Goal: Ask a question

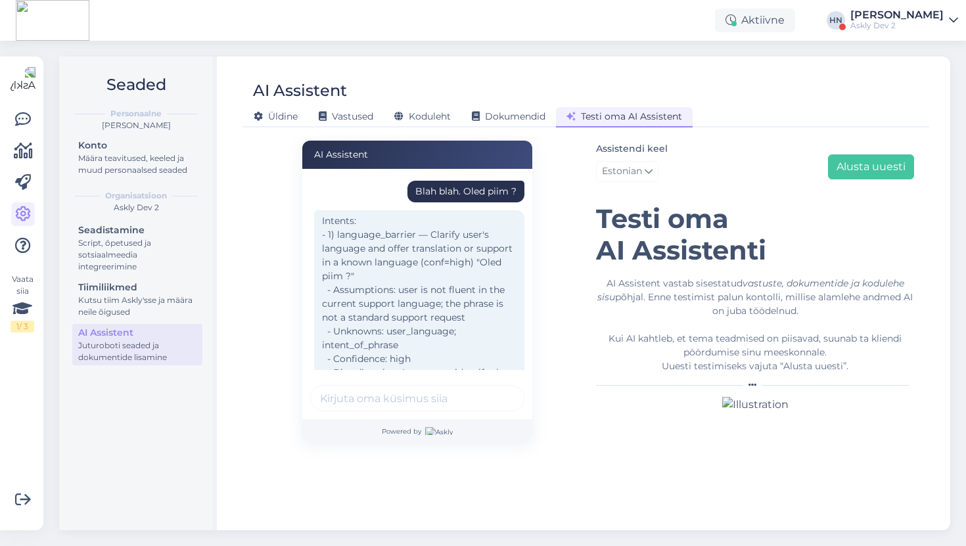
click at [467, 193] on div "Blah blah. Oled piim ?" at bounding box center [465, 192] width 101 height 14
copy div "Blah blah. Oled piim ?"
click at [843, 182] on div "Assistendi keel Estonian Alusta uuesti" at bounding box center [755, 164] width 318 height 47
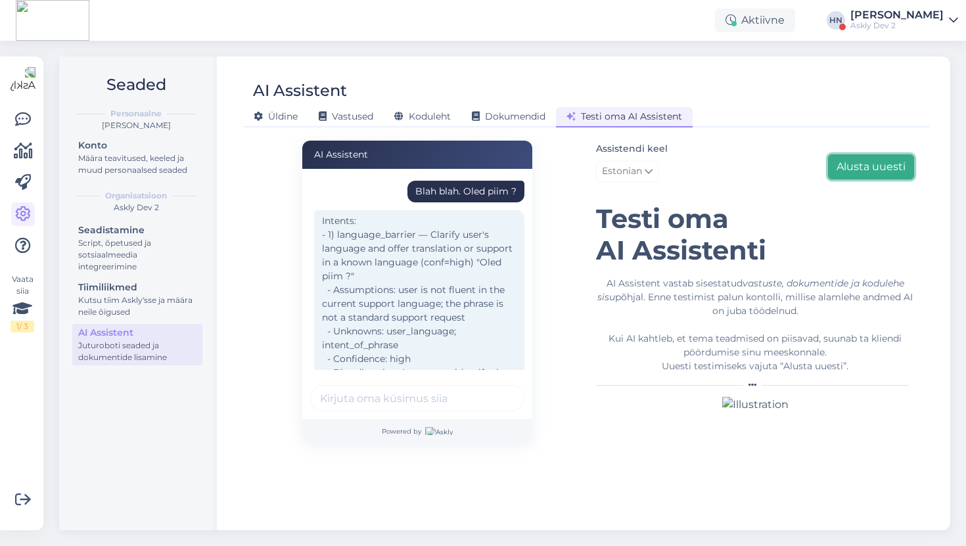
click at [843, 176] on button "Alusta uuesti" at bounding box center [871, 166] width 86 height 25
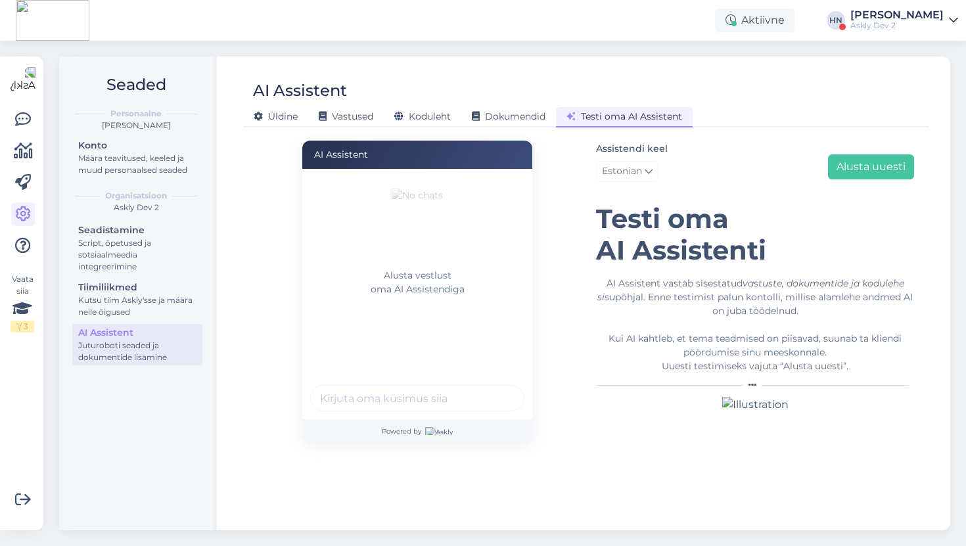
click at [457, 400] on input "text" at bounding box center [417, 398] width 214 height 26
paste input "Blah blah. Oled piim ?"
type input "Blah blah. Oled piim ?"
click at [497, 388] on button "submit" at bounding box center [507, 398] width 20 height 20
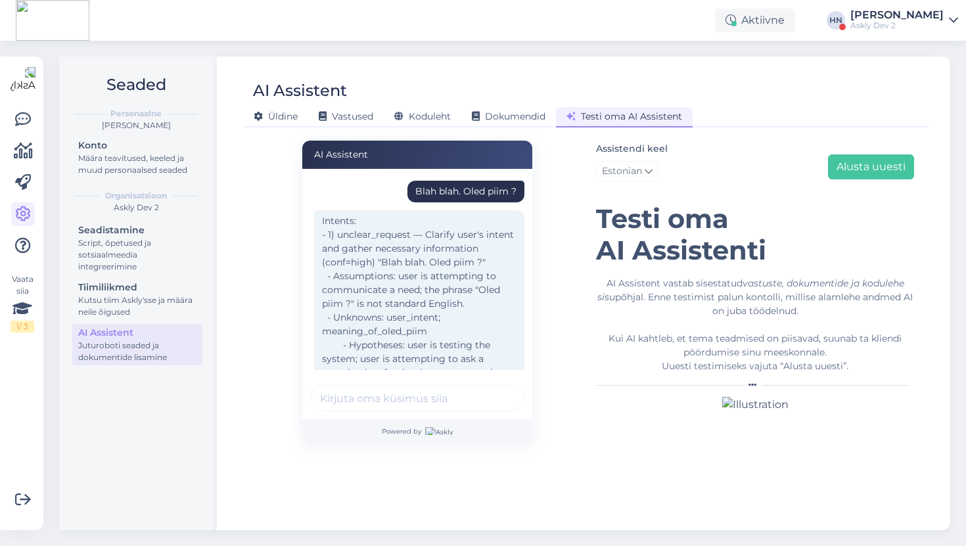
click at [446, 186] on div "Blah blah. Oled piim ?" at bounding box center [465, 192] width 101 height 14
copy div "Blah blah. Oled piim ?"
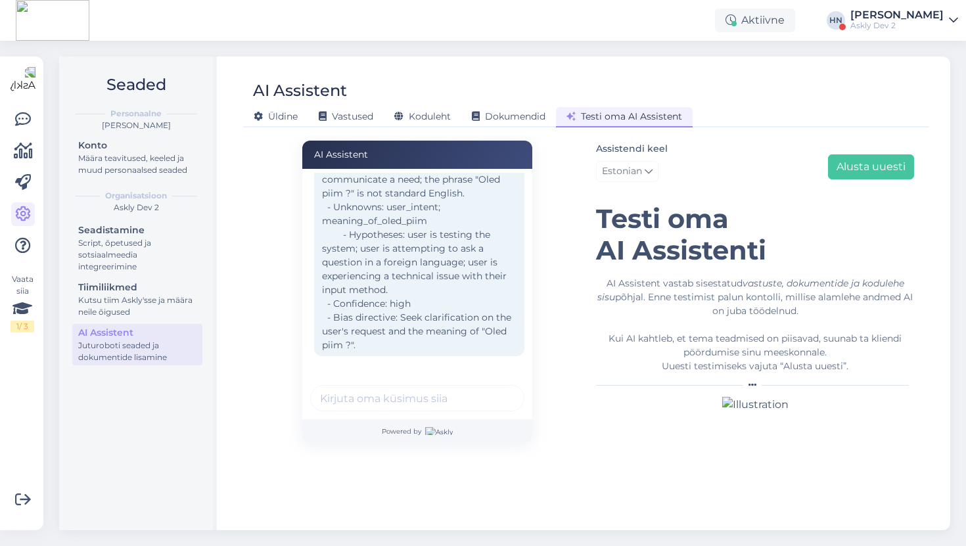
scroll to position [112, 0]
click at [844, 172] on button "Alusta uuesti" at bounding box center [871, 166] width 86 height 25
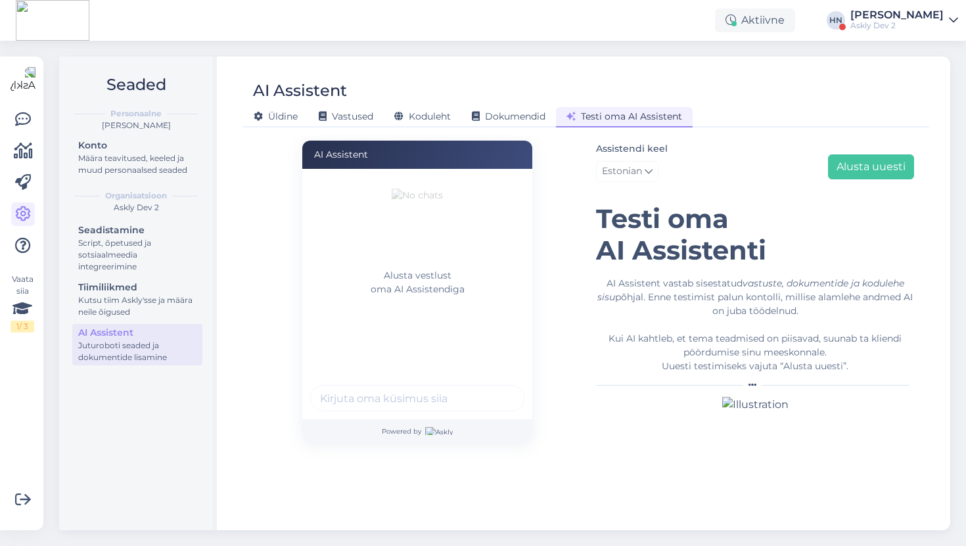
click at [380, 395] on input "text" at bounding box center [417, 398] width 214 height 26
paste input "Blah blah. Oled piim ?"
type input "Blah blah. Oled piim ?"
click at [497, 388] on button "submit" at bounding box center [507, 398] width 20 height 20
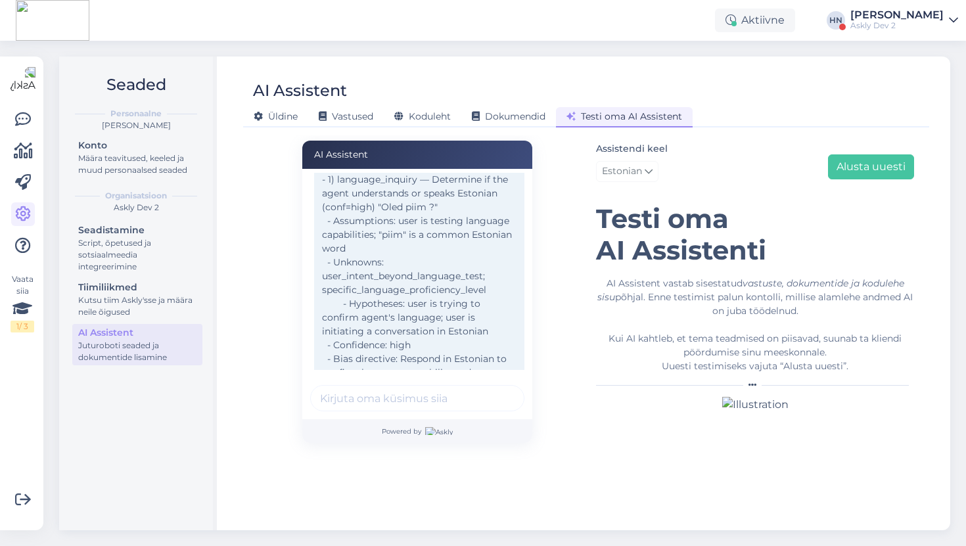
scroll to position [99, 0]
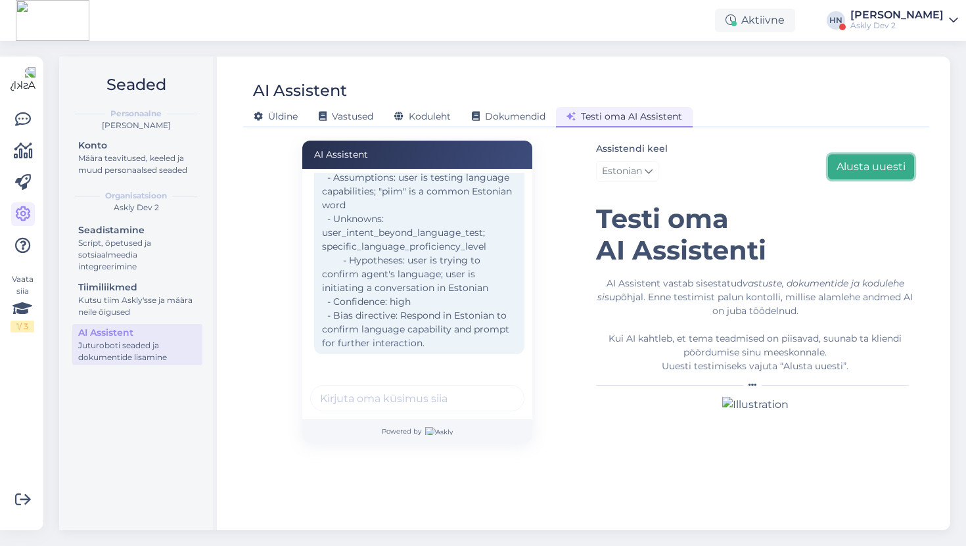
click at [868, 162] on button "Alusta uuesti" at bounding box center [871, 166] width 86 height 25
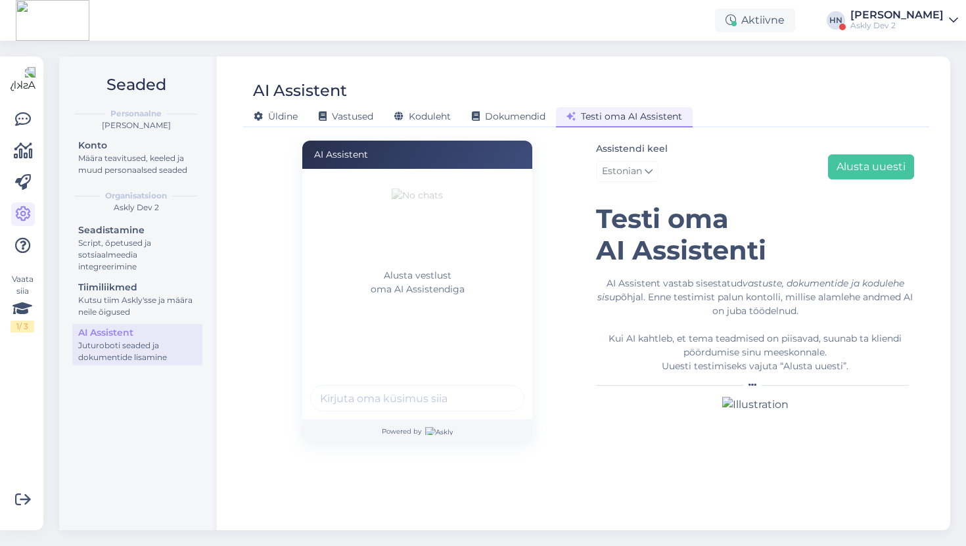
click at [407, 398] on input "text" at bounding box center [417, 398] width 214 height 26
paste input "Blah blah. Oled piim ?"
type input "Blah blah. Oled piim ?"
click at [497, 388] on button "submit" at bounding box center [507, 398] width 20 height 20
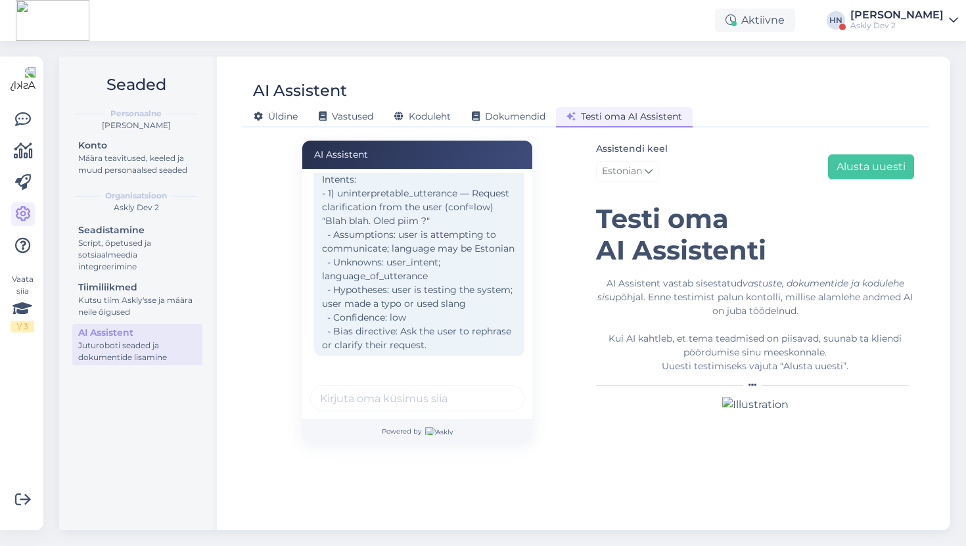
scroll to position [43, 0]
click at [860, 171] on button "Alusta uuesti" at bounding box center [871, 166] width 86 height 25
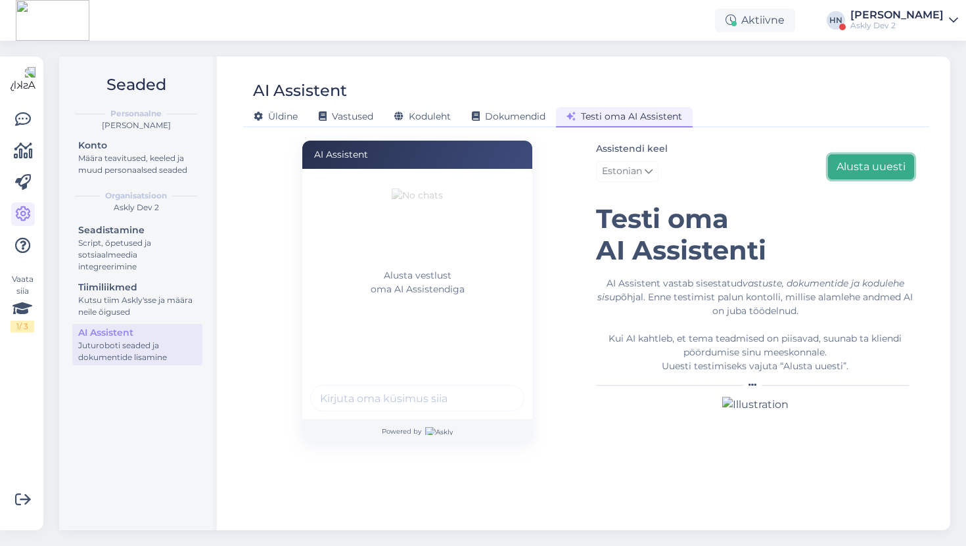
scroll to position [0, 0]
click at [437, 397] on input "text" at bounding box center [417, 398] width 214 height 26
paste input "Blah blah. Oled piim ?"
type input "Blah blah. Oled piim ?"
click at [497, 388] on button "submit" at bounding box center [507, 398] width 20 height 20
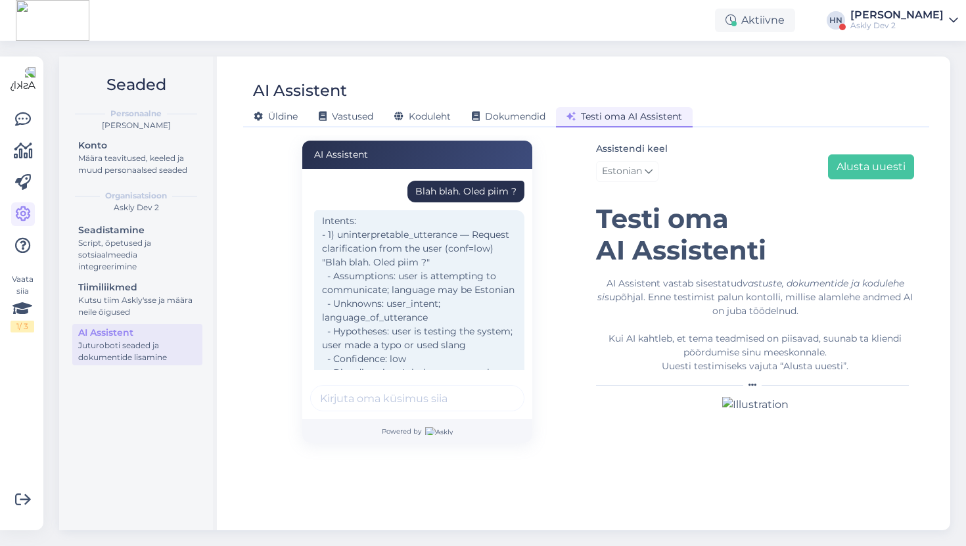
click at [473, 190] on div "Blah blah. Oled piim ?" at bounding box center [465, 192] width 101 height 14
copy div "Blah blah. Oled piim ?"
click at [844, 166] on button "Alusta uuesti" at bounding box center [871, 166] width 86 height 25
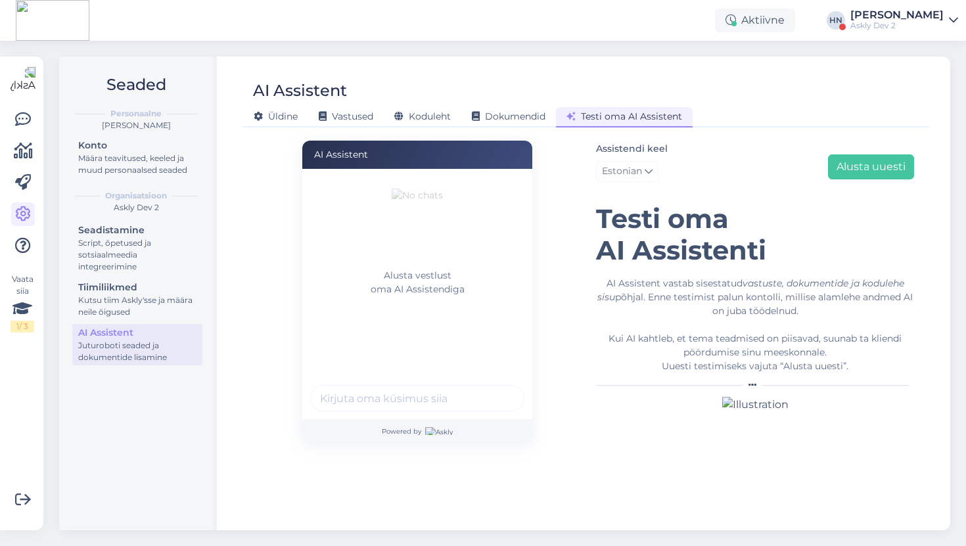
click at [380, 399] on input "text" at bounding box center [417, 398] width 214 height 26
paste input "Blah blah. Oled piim ?"
type input "Blah blah. Oled piim ?"
click at [497, 388] on button "submit" at bounding box center [507, 398] width 20 height 20
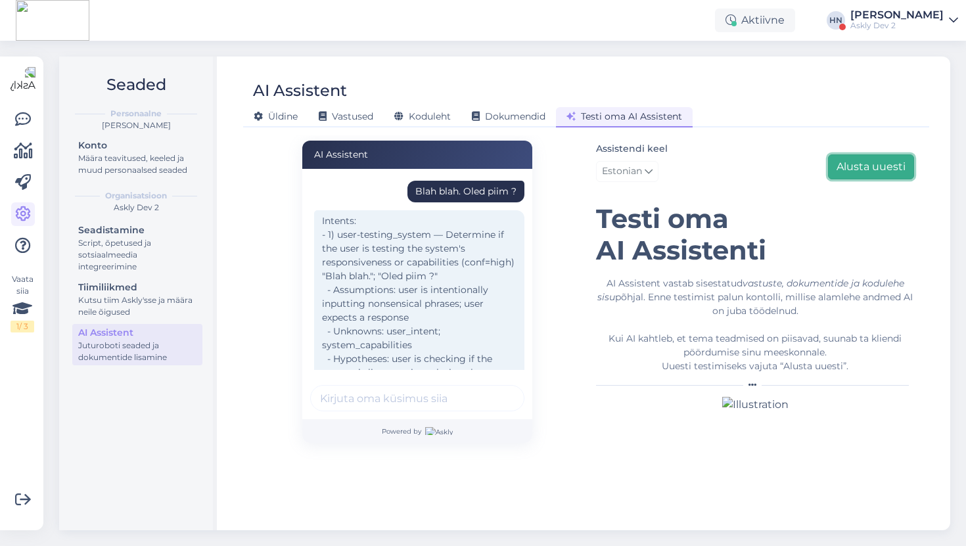
click at [906, 172] on button "Alusta uuesti" at bounding box center [871, 166] width 86 height 25
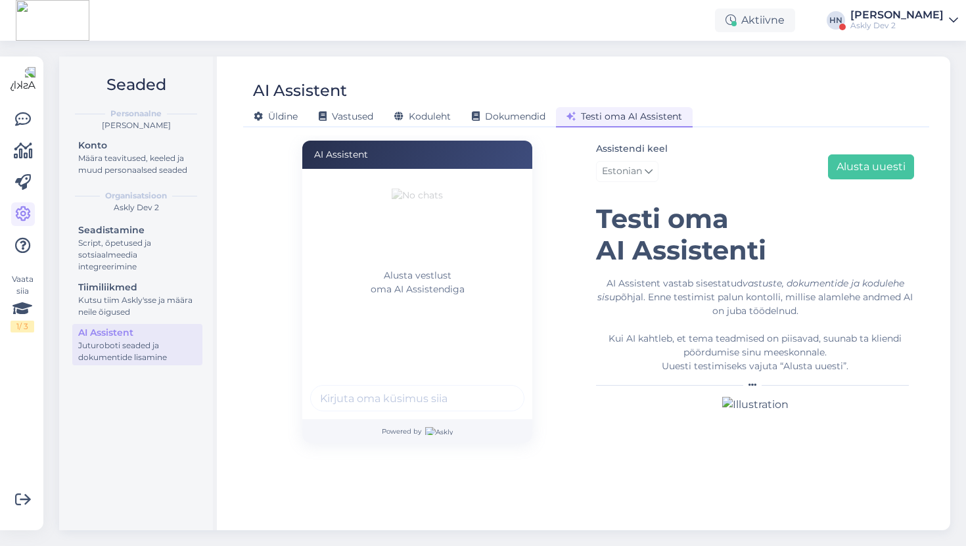
click at [394, 403] on input "text" at bounding box center [417, 398] width 214 height 26
type input "Kuidas ilm ? Mis [PERSON_NAME] ?"
click at [497, 388] on button "submit" at bounding box center [507, 398] width 20 height 20
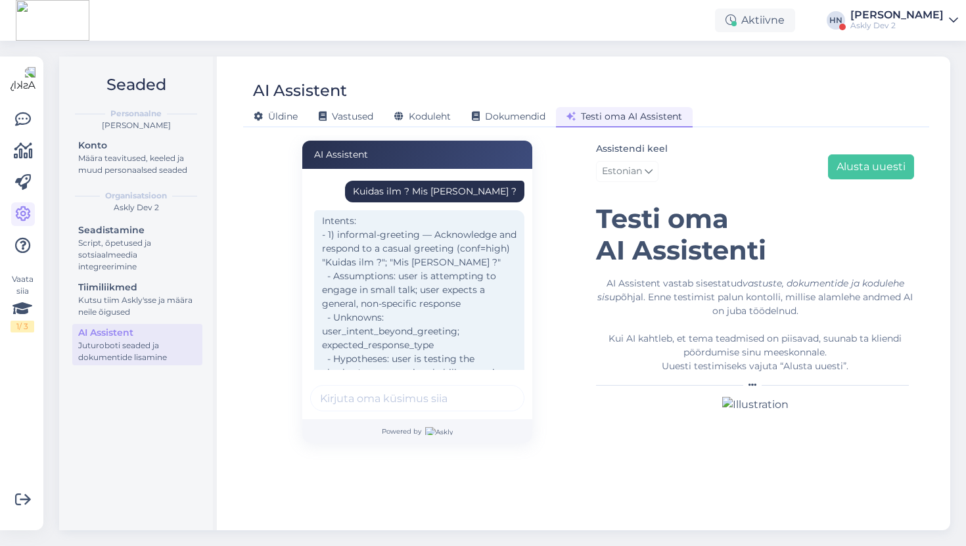
click at [476, 191] on div "Kuidas ilm ? Mis [PERSON_NAME] ?" at bounding box center [435, 192] width 164 height 14
copy div "Kuidas ilm ? Mis [PERSON_NAME] ?"
click at [863, 176] on button "Alusta uuesti" at bounding box center [871, 166] width 86 height 25
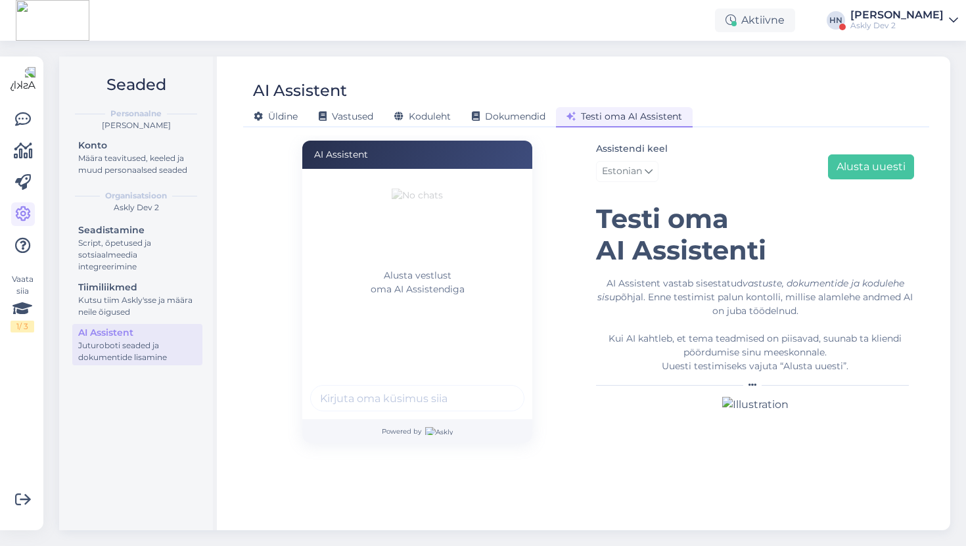
click at [362, 398] on input "text" at bounding box center [417, 398] width 214 height 26
paste input "Kuidas ilm ? Mis [PERSON_NAME] ?"
type input "Kuidas ilm ? Mis [PERSON_NAME] ?"
click at [497, 388] on button "submit" at bounding box center [507, 398] width 20 height 20
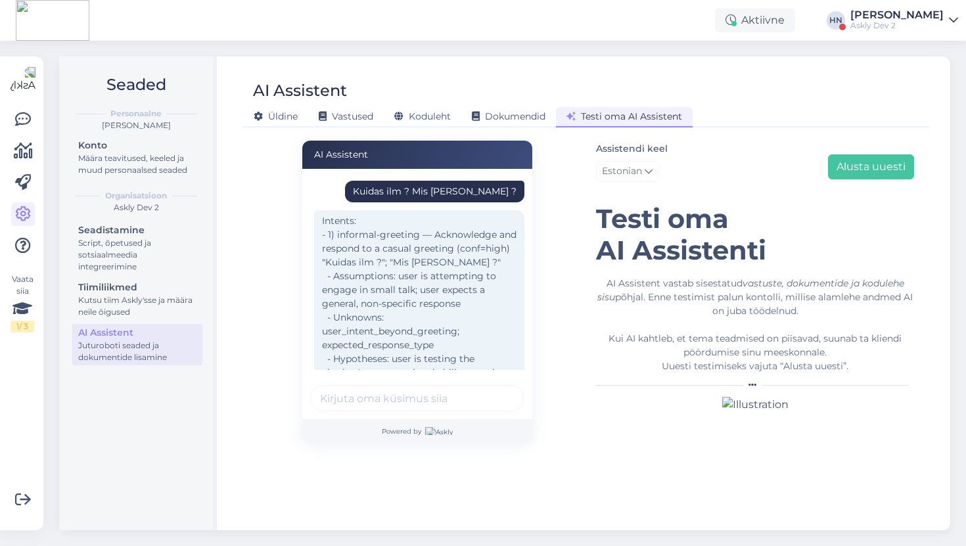
click at [456, 193] on div "Kuidas ilm ? Mis [PERSON_NAME] ?" at bounding box center [435, 192] width 164 height 14
copy div "Kuidas ilm ? Mis [PERSON_NAME] ?"
click at [875, 154] on button "Alusta uuesti" at bounding box center [871, 166] width 86 height 25
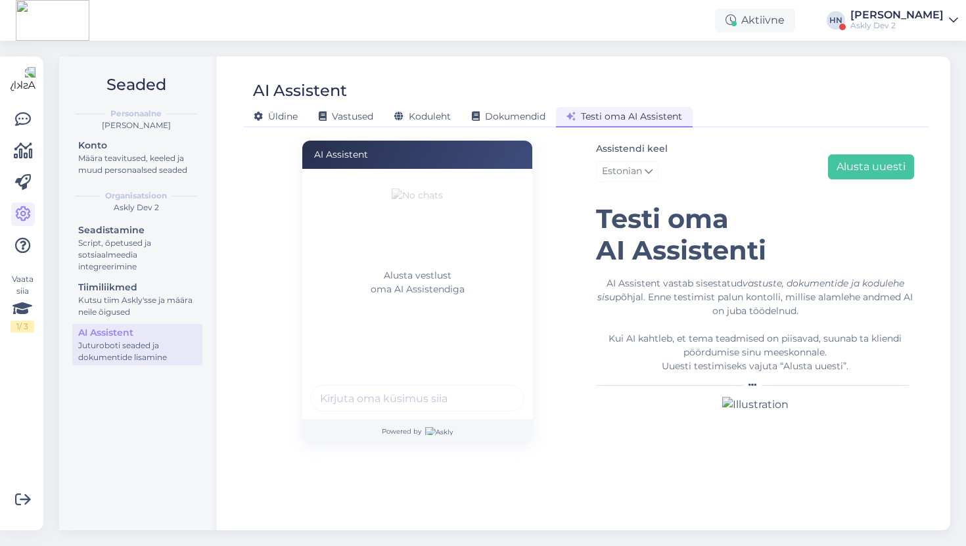
click at [485, 397] on input "text" at bounding box center [417, 398] width 214 height 26
paste input "Kuidas ilm ? Mis [PERSON_NAME] ?"
type input "Kuidas ilm ? Mis [PERSON_NAME] ?"
click at [497, 388] on button "submit" at bounding box center [507, 398] width 20 height 20
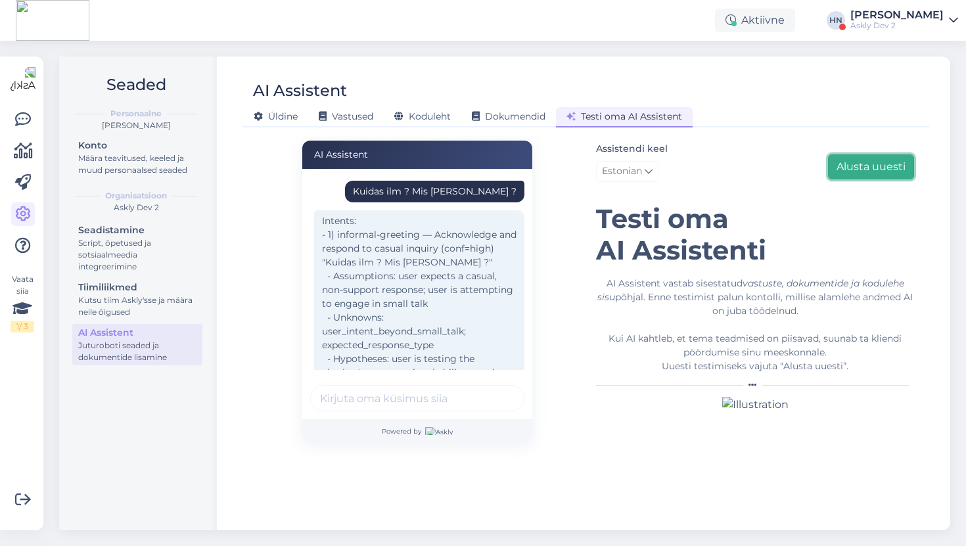
click at [874, 160] on button "Alusta uuesti" at bounding box center [871, 166] width 86 height 25
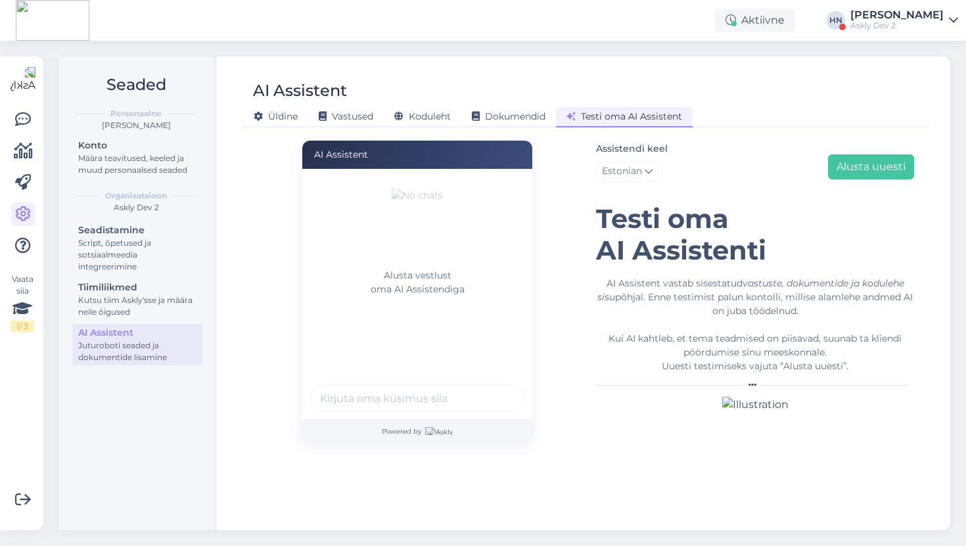
click at [465, 401] on input "text" at bounding box center [417, 398] width 214 height 26
type input "[PERSON_NAME] ma [PERSON_NAME] küsima palju maksab ?"
click at [497, 388] on button "submit" at bounding box center [507, 398] width 20 height 20
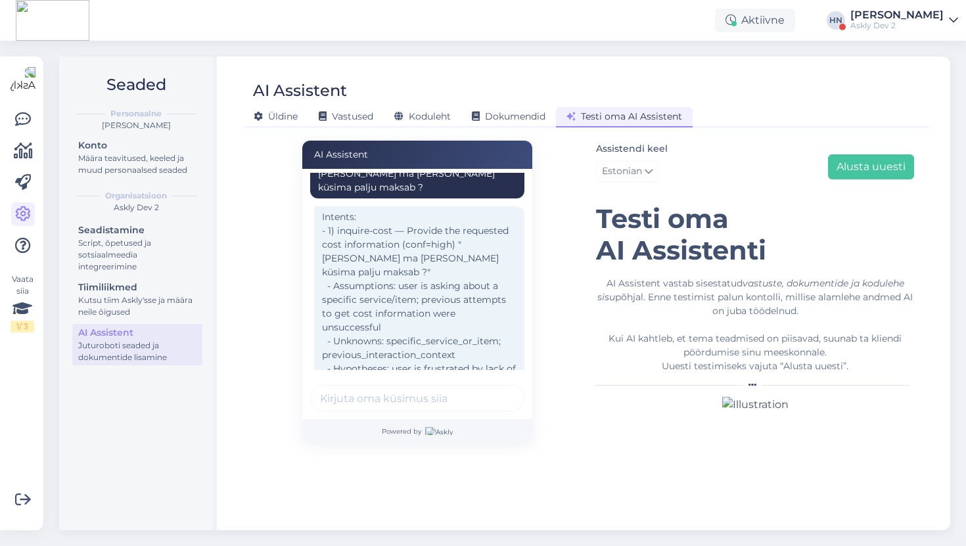
scroll to position [0, 0]
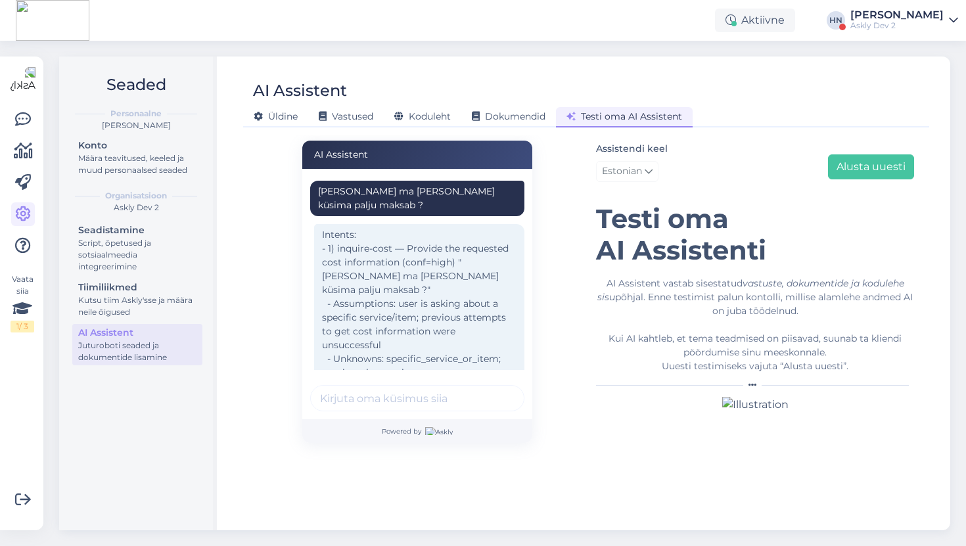
click at [435, 195] on div "[PERSON_NAME] ma [PERSON_NAME] küsima palju maksab ?" at bounding box center [417, 199] width 198 height 28
copy div "[PERSON_NAME] ma [PERSON_NAME] küsima palju maksab ?"
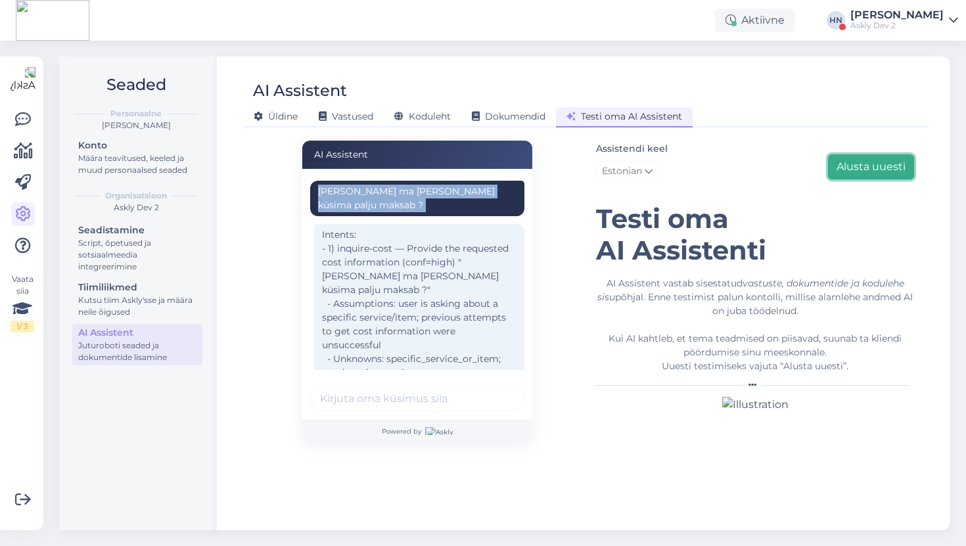
click at [865, 170] on button "Alusta uuesti" at bounding box center [871, 166] width 86 height 25
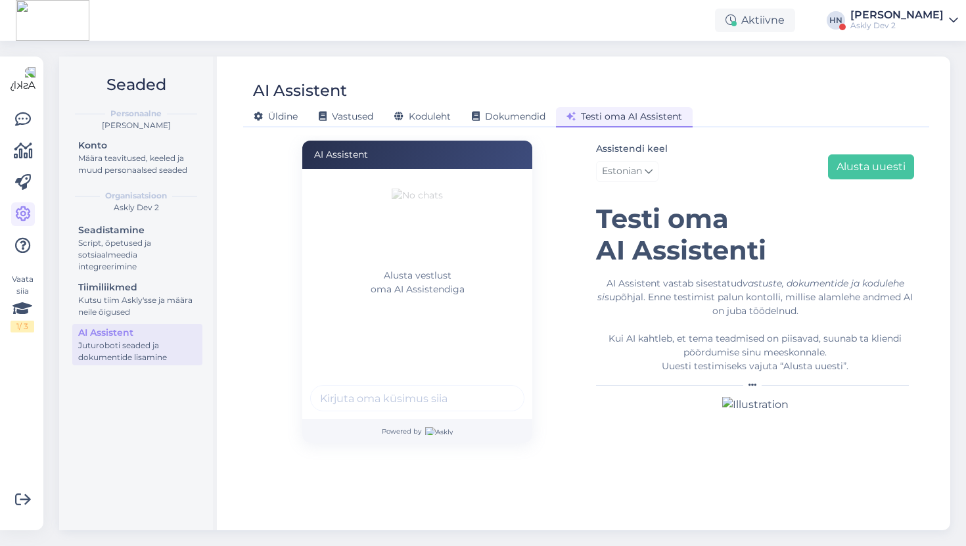
click at [445, 398] on input "text" at bounding box center [417, 398] width 214 height 26
paste input "[PERSON_NAME] ma [PERSON_NAME] küsima palju maksab ?"
type input "[PERSON_NAME] ma [PERSON_NAME] küsima palju maksab ?"
click at [497, 388] on button "submit" at bounding box center [507, 398] width 20 height 20
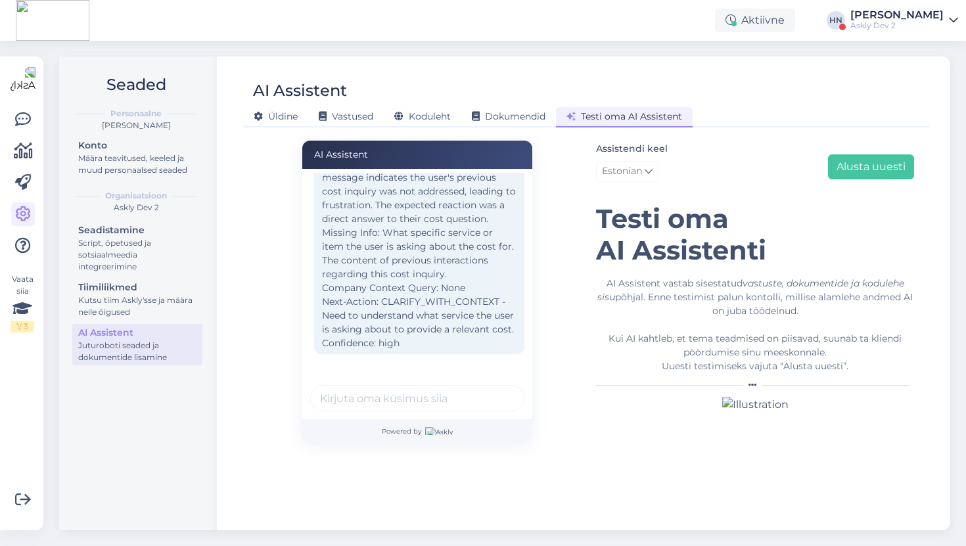
scroll to position [0, 0]
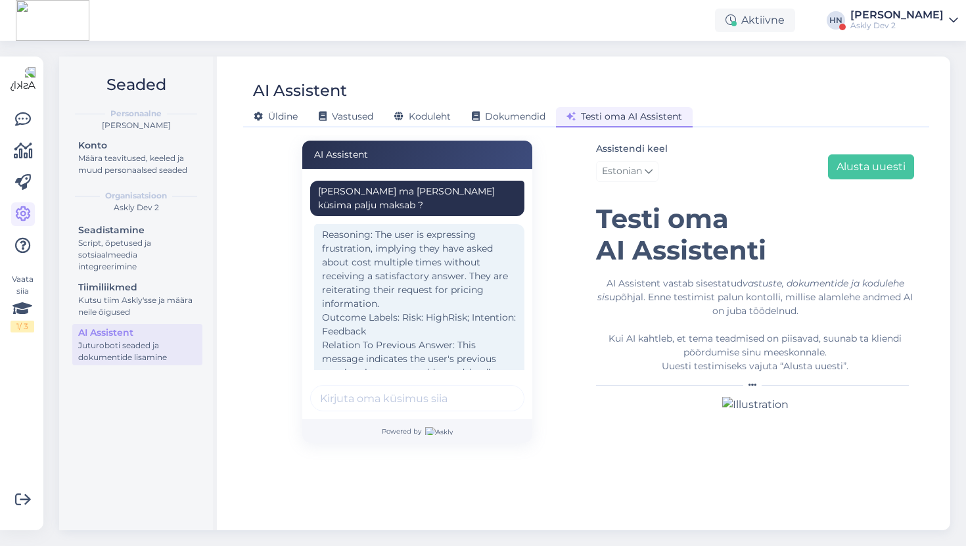
click at [469, 181] on div "[PERSON_NAME] ma [PERSON_NAME] küsima palju maksab ?" at bounding box center [417, 198] width 214 height 35
copy div "[PERSON_NAME] ma [PERSON_NAME] küsima palju maksab ?"
click at [835, 189] on div "Assistendi keel Estonian Alusta uuesti [PERSON_NAME] oma AI Assistenti AI Assis…" at bounding box center [755, 277] width 318 height 272
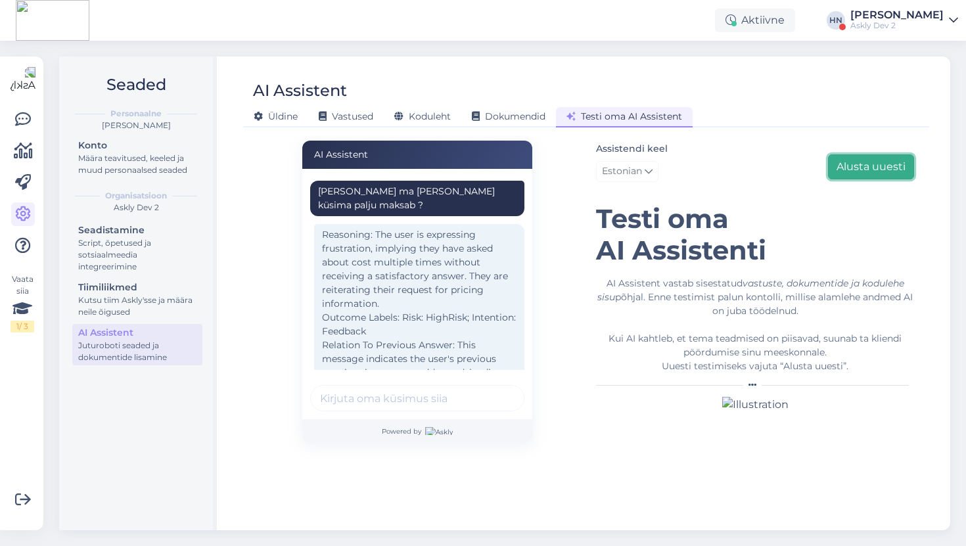
click at [842, 174] on button "Alusta uuesti" at bounding box center [871, 166] width 86 height 25
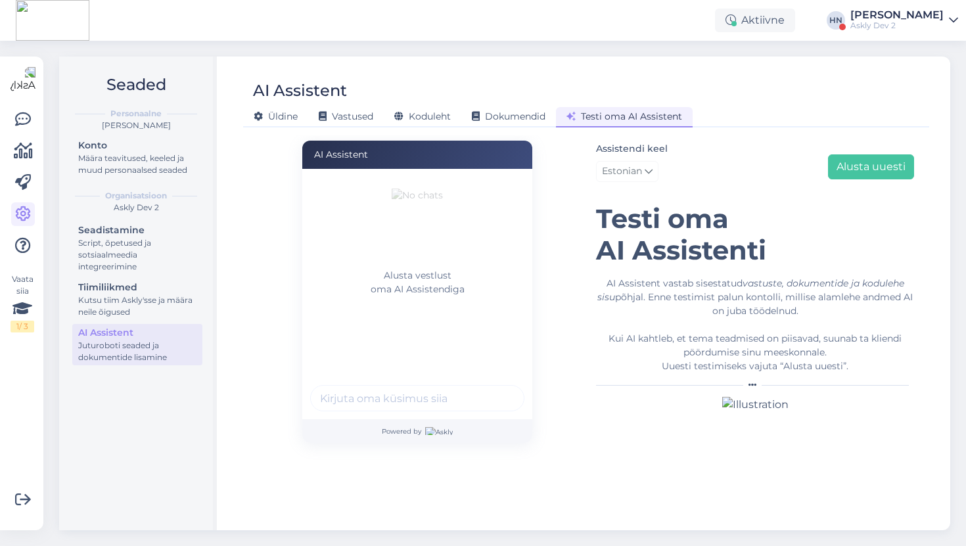
click at [413, 395] on input "text" at bounding box center [417, 398] width 214 height 26
paste input "[PERSON_NAME] ma [PERSON_NAME] küsima palju maksab ?"
type input "[PERSON_NAME] ma [PERSON_NAME] küsima palju maksab ?"
click at [497, 388] on button "submit" at bounding box center [507, 398] width 20 height 20
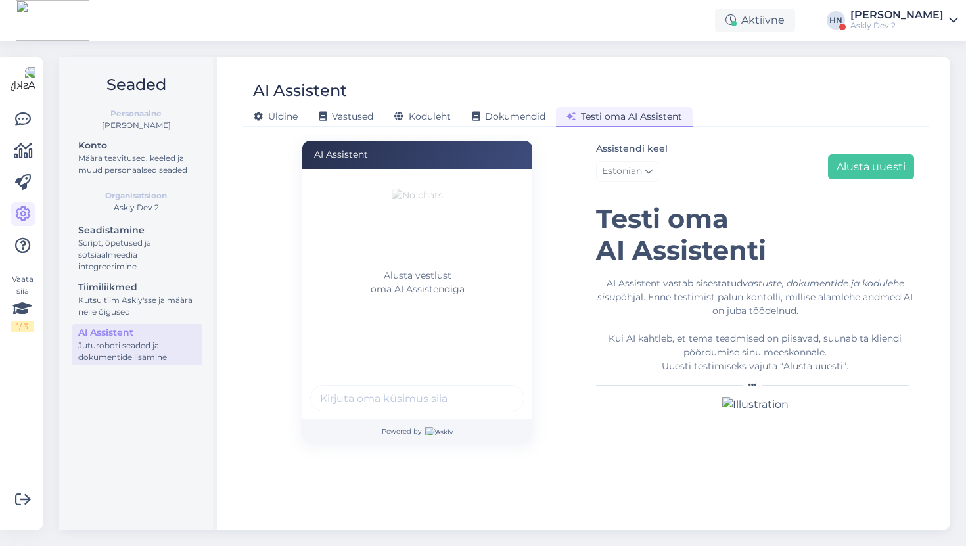
scroll to position [0, 0]
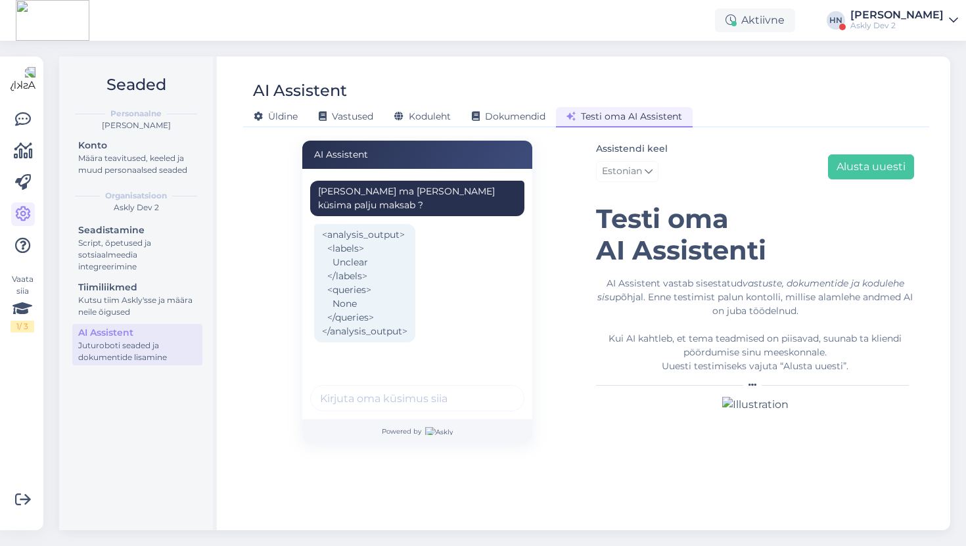
click at [446, 202] on div "[PERSON_NAME] ma [PERSON_NAME] küsima palju maksab ?" at bounding box center [417, 199] width 198 height 28
copy div "[PERSON_NAME] ma [PERSON_NAME] küsima palju maksab ?"
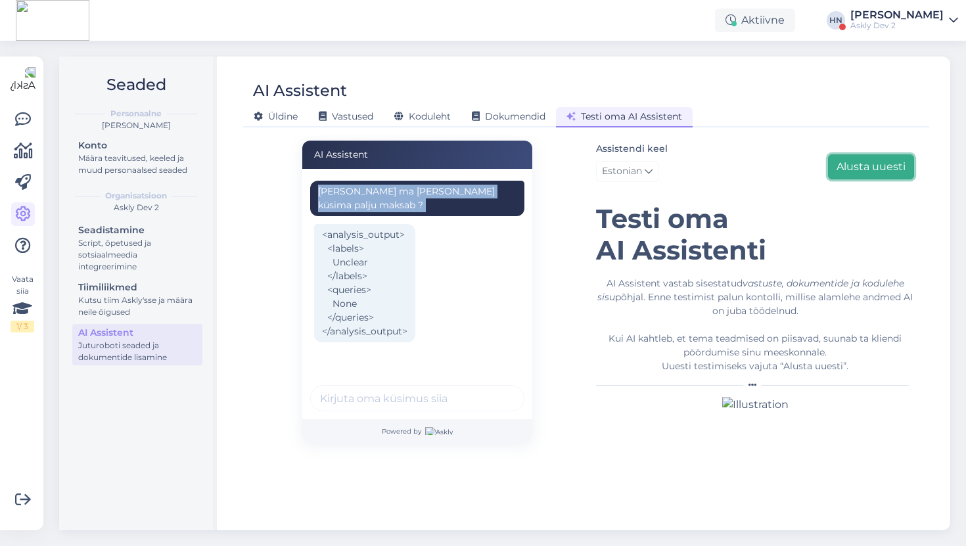
click at [875, 172] on button "Alusta uuesti" at bounding box center [871, 166] width 86 height 25
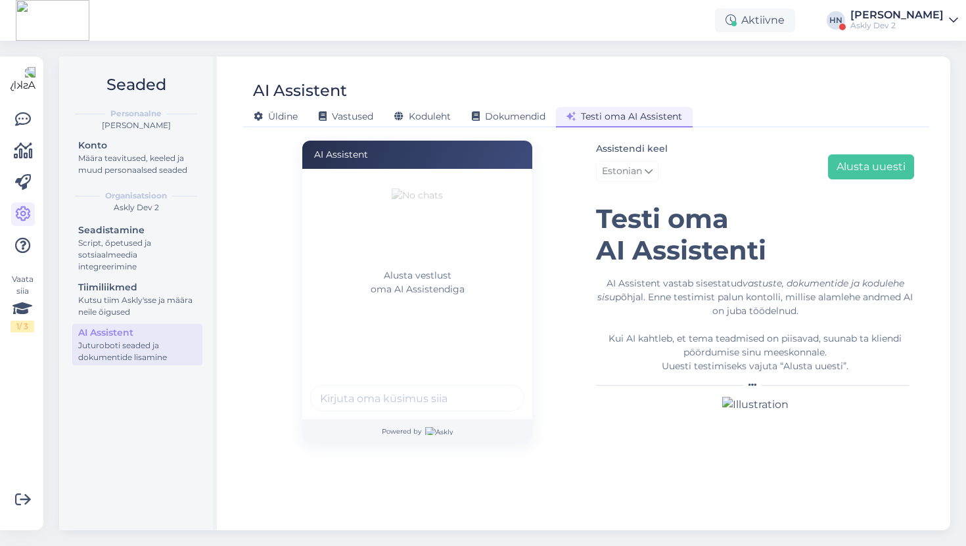
click at [389, 394] on input "text" at bounding box center [417, 398] width 214 height 26
paste input "[PERSON_NAME] ma [PERSON_NAME] küsima palju maksab ?"
type input "[PERSON_NAME] ma [PERSON_NAME] küsima palju maksab ?"
click at [497, 388] on button "submit" at bounding box center [507, 398] width 20 height 20
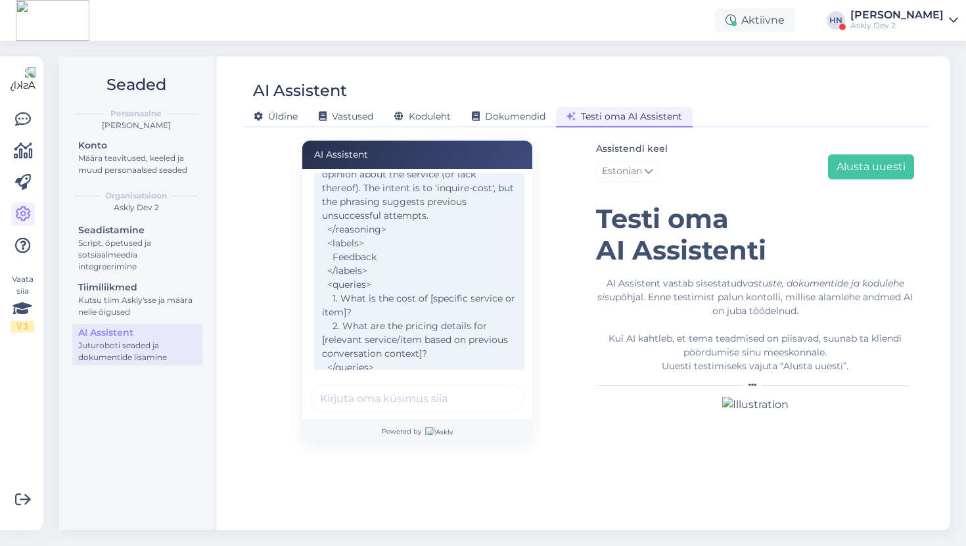
scroll to position [0, 0]
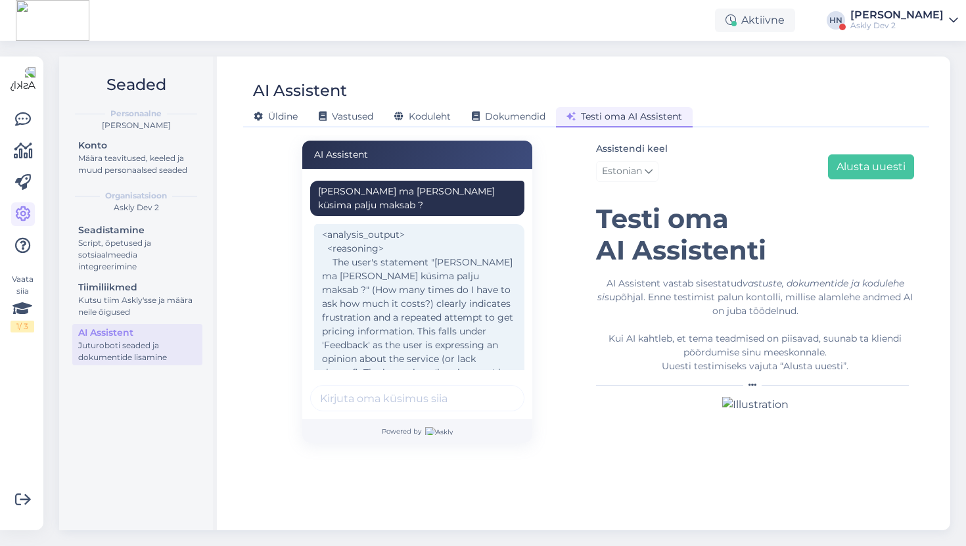
click at [442, 194] on div "[PERSON_NAME] ma [PERSON_NAME] küsima palju maksab ?" at bounding box center [417, 199] width 198 height 28
copy div "[PERSON_NAME] ma [PERSON_NAME] küsima palju maksab ?"
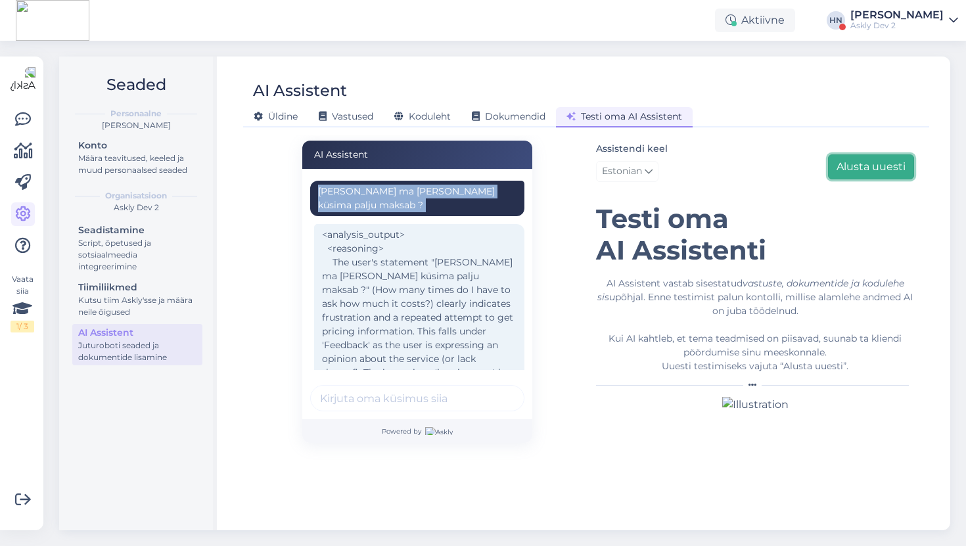
click at [857, 170] on button "Alusta uuesti" at bounding box center [871, 166] width 86 height 25
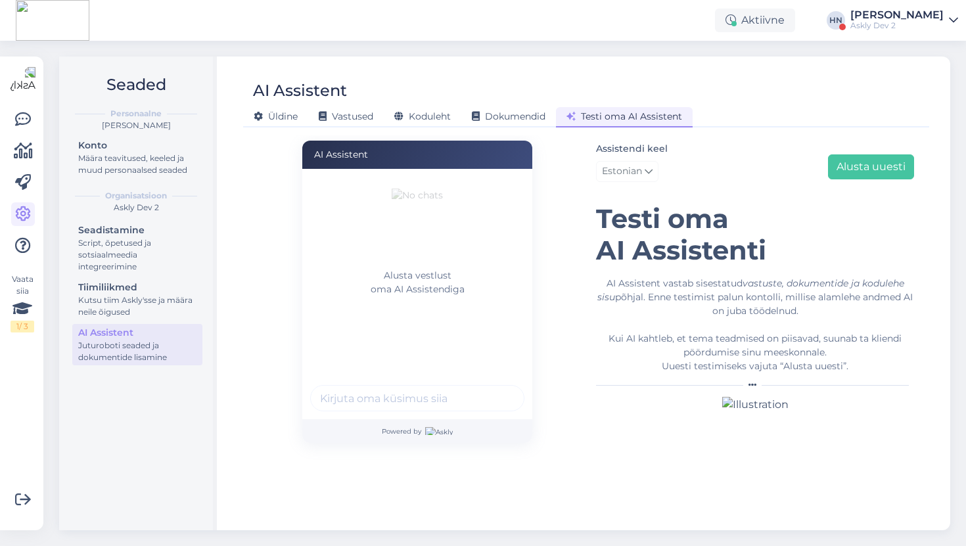
click at [402, 399] on input "text" at bounding box center [417, 398] width 214 height 26
paste input "[PERSON_NAME] ma [PERSON_NAME] küsima palju maksab ?"
type input "[PERSON_NAME] ma [PERSON_NAME] küsima palju maksab ?"
click at [497, 388] on button "submit" at bounding box center [507, 398] width 20 height 20
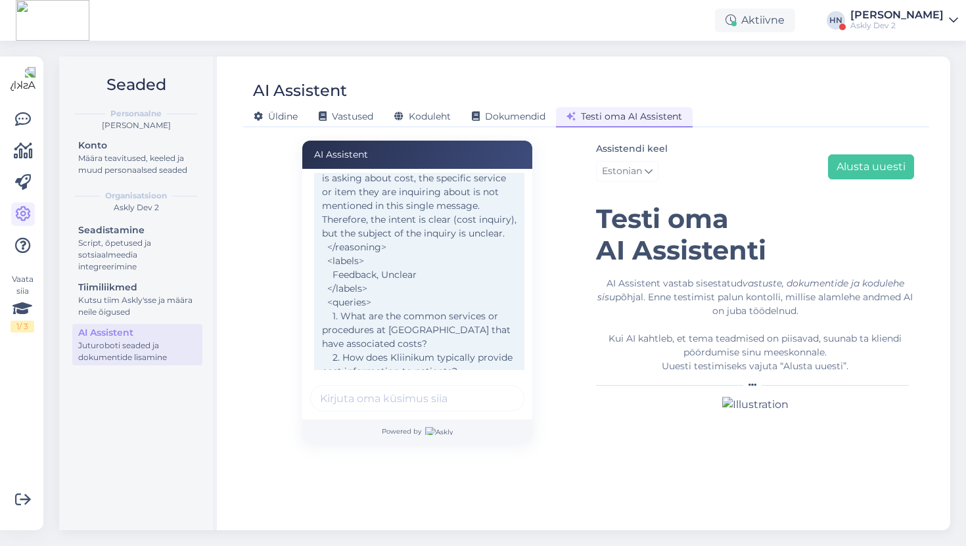
scroll to position [306, 0]
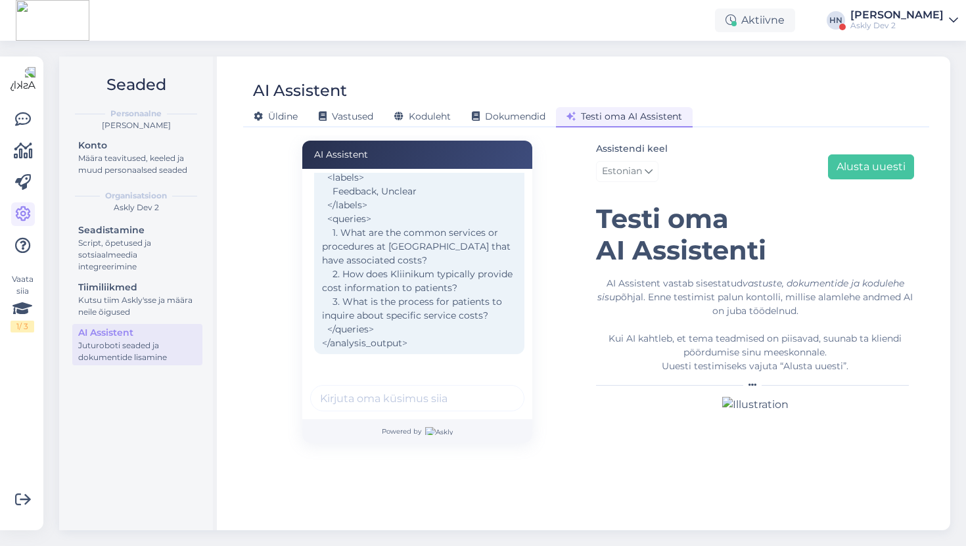
click at [399, 252] on div "<analysis_output> <reasoning> The user's message "[PERSON_NAME] ma [PERSON_NAME…" at bounding box center [419, 137] width 210 height 436
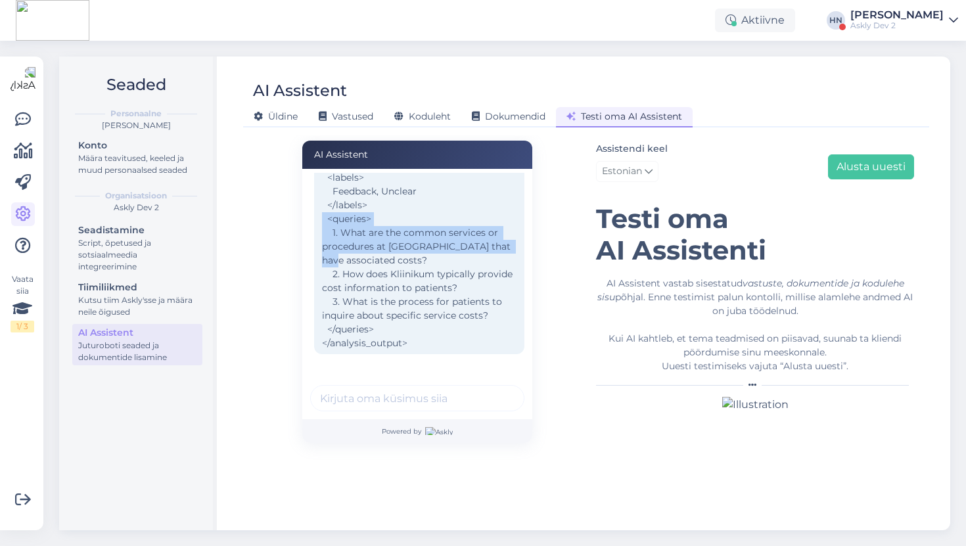
click at [399, 252] on div "<analysis_output> <reasoning> The user's message "[PERSON_NAME] ma [PERSON_NAME…" at bounding box center [419, 137] width 210 height 436
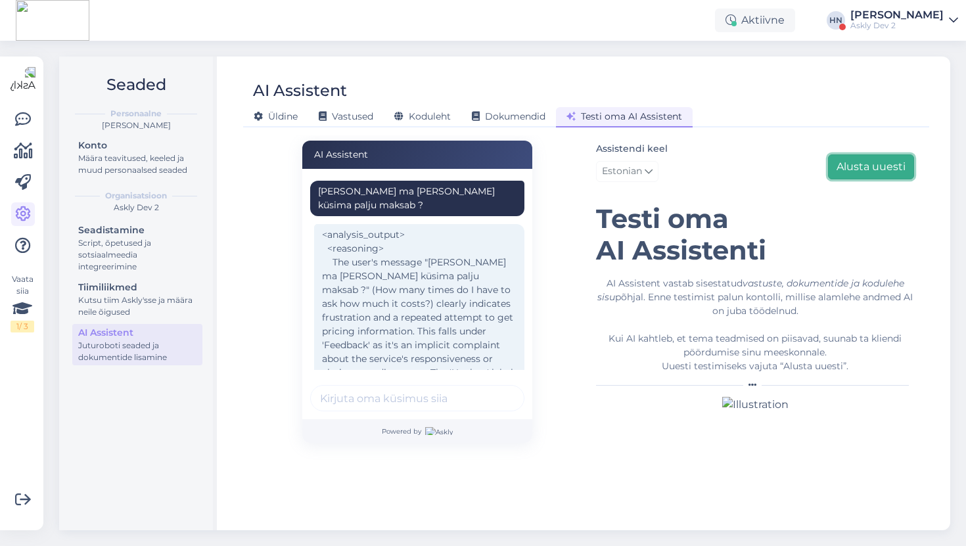
click at [872, 160] on button "Alusta uuesti" at bounding box center [871, 166] width 86 height 25
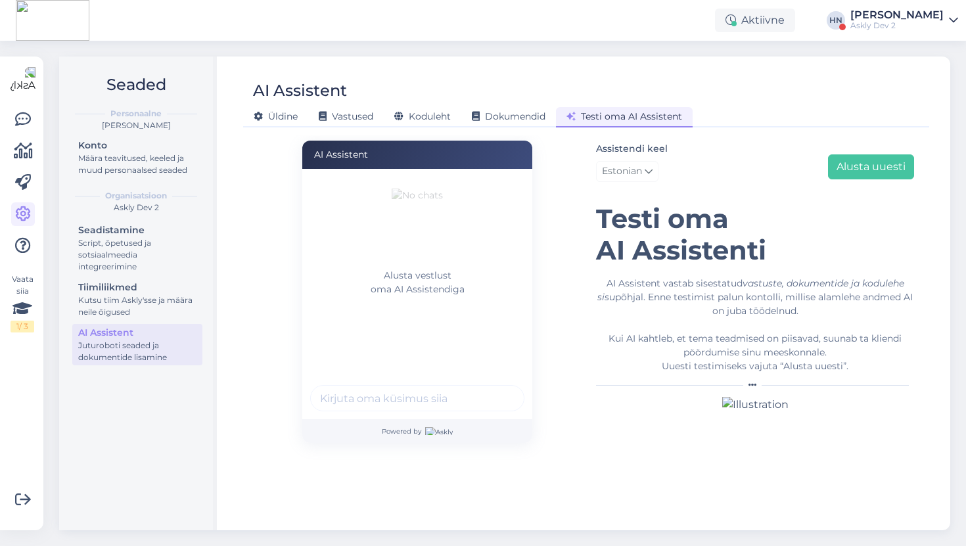
click at [346, 405] on input "text" at bounding box center [417, 398] width 214 height 26
type input "Oled vaba ?"
click at [497, 388] on button "submit" at bounding box center [507, 398] width 20 height 20
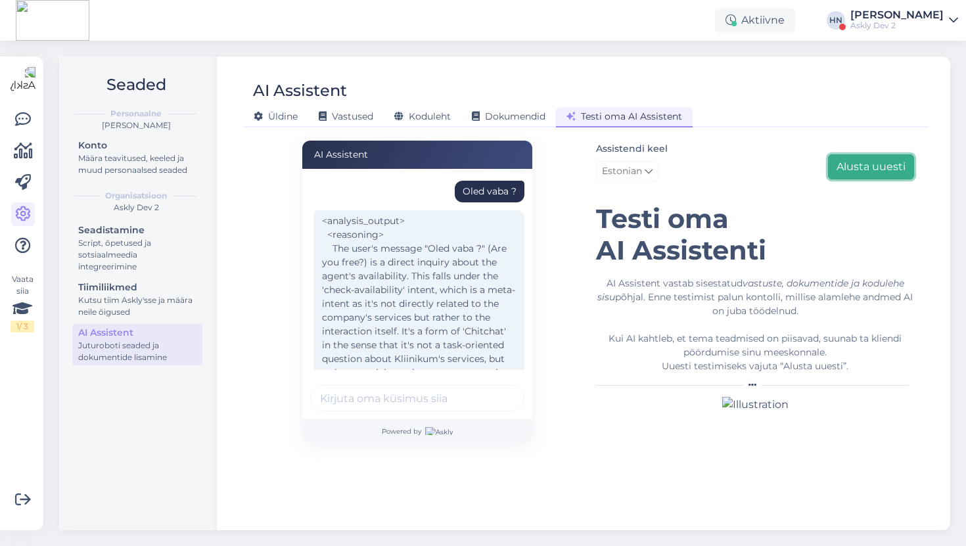
click at [879, 168] on button "Alusta uuesti" at bounding box center [871, 166] width 86 height 25
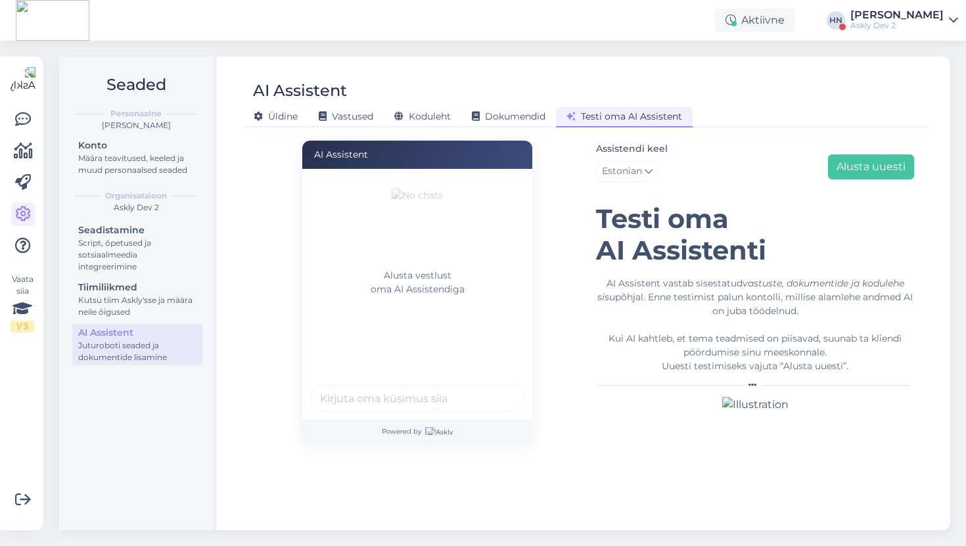
click at [363, 404] on input "text" at bounding box center [417, 398] width 214 height 26
type input "kes oled"
click at [497, 388] on button "submit" at bounding box center [507, 398] width 20 height 20
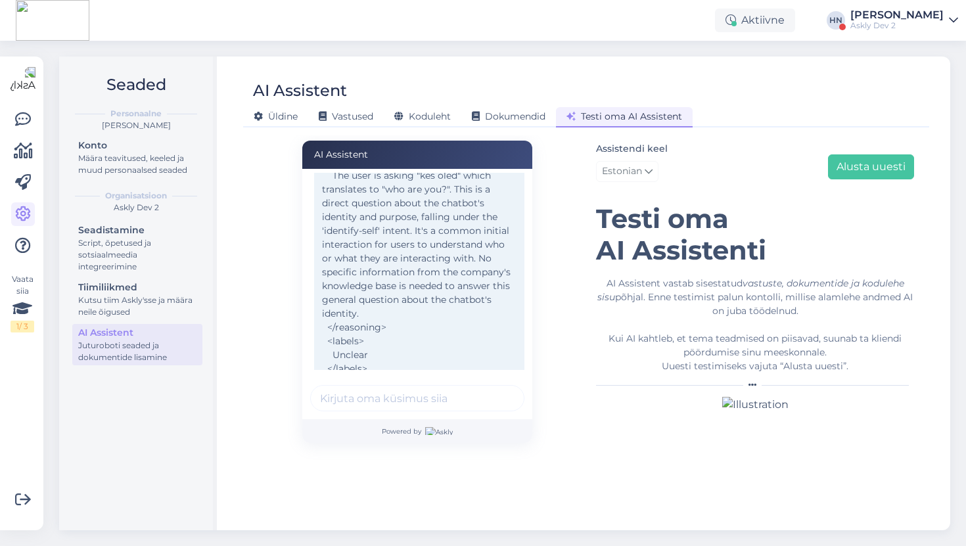
scroll to position [154, 0]
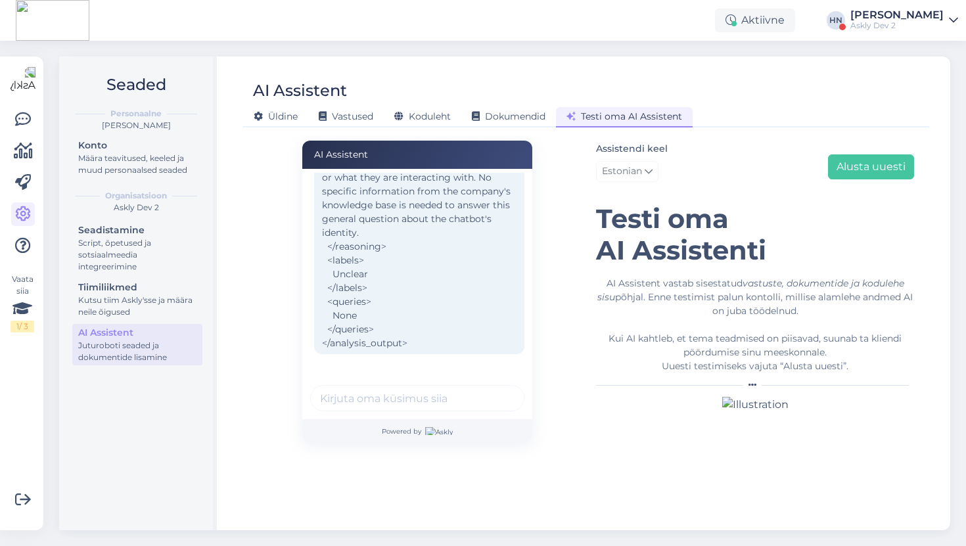
click at [404, 404] on input "text" at bounding box center [417, 398] width 214 height 26
type input "K"
type input "Mis su nimi on ?"
click at [497, 388] on button "submit" at bounding box center [507, 398] width 20 height 20
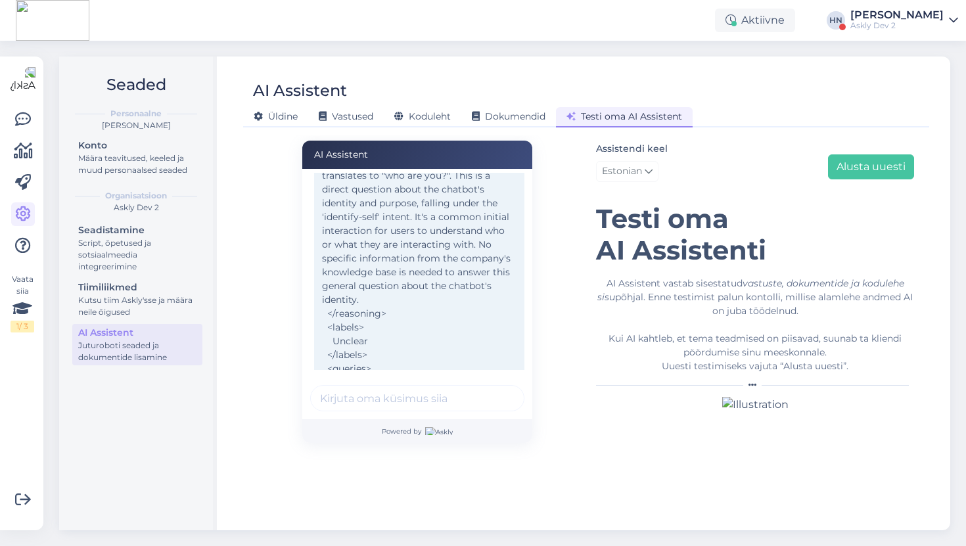
scroll to position [0, 0]
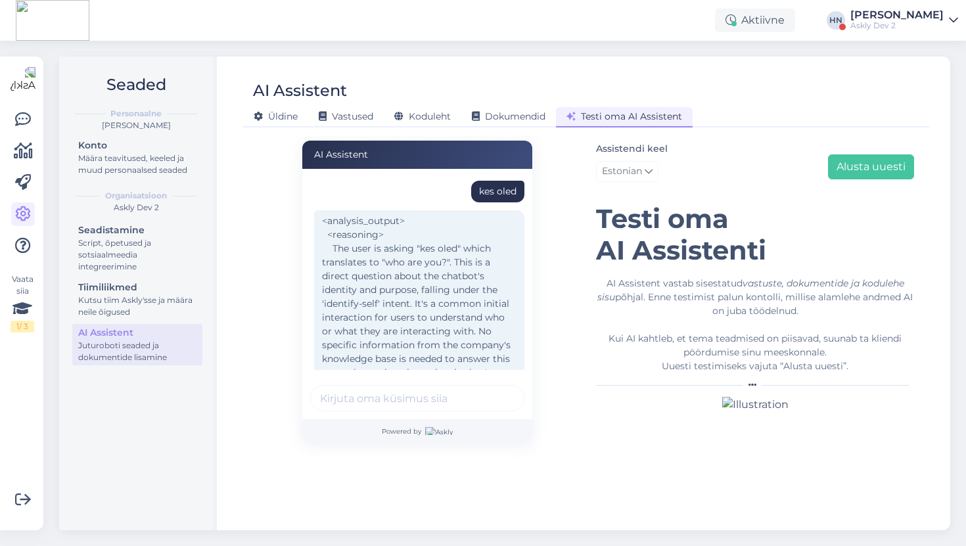
click at [434, 227] on div "<analysis_output> <reasoning> The user is asking "kes oled" which translates to…" at bounding box center [419, 359] width 210 height 298
